Goal: Check status: Check status

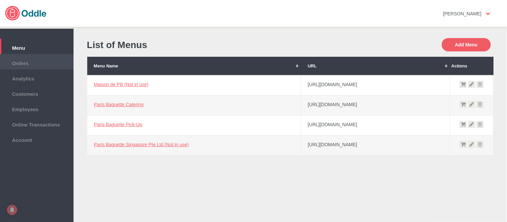
click at [35, 59] on span "Orders" at bounding box center [36, 62] width 67 height 7
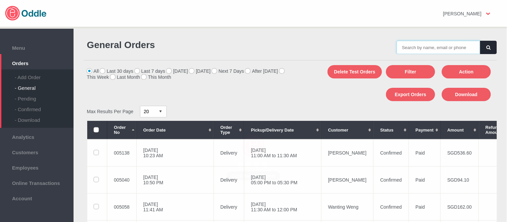
drag, startPoint x: 0, startPoint y: 0, endPoint x: 444, endPoint y: 48, distance: 446.1
click at [444, 48] on input "text" at bounding box center [437, 47] width 83 height 13
paste input "005128"
type input "005128"
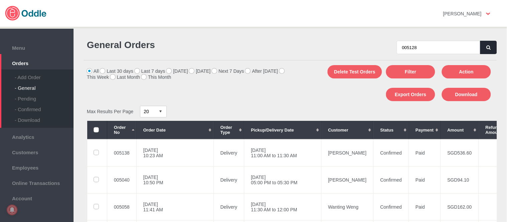
click at [483, 48] on button "button" at bounding box center [488, 47] width 17 height 13
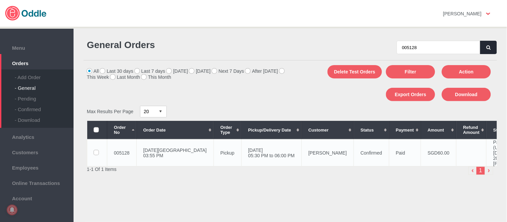
click at [301, 154] on td "[PERSON_NAME]" at bounding box center [327, 152] width 52 height 27
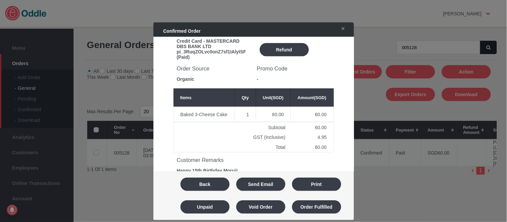
scroll to position [278, 0]
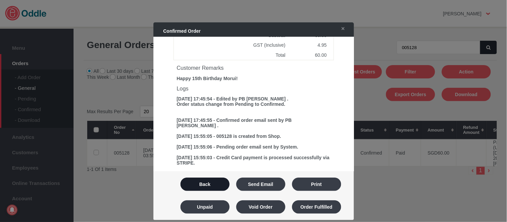
click at [203, 188] on button "Back" at bounding box center [204, 184] width 49 height 13
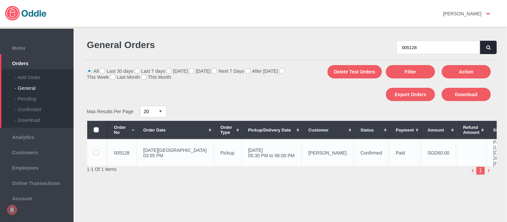
click at [301, 160] on td "[PERSON_NAME]" at bounding box center [327, 152] width 52 height 27
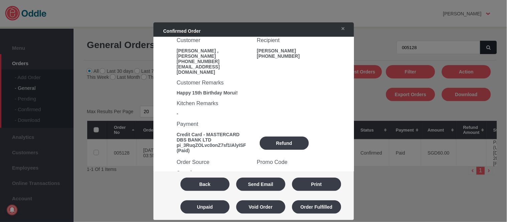
scroll to position [0, 0]
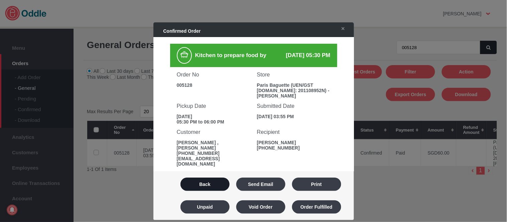
click at [208, 183] on button "Back" at bounding box center [204, 184] width 49 height 13
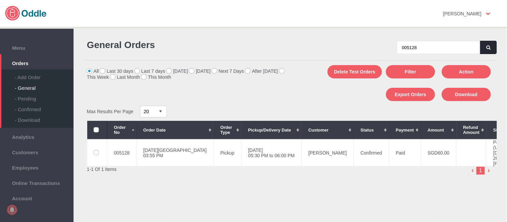
click at [489, 45] on button "button" at bounding box center [488, 47] width 17 height 13
